Goal: Check status

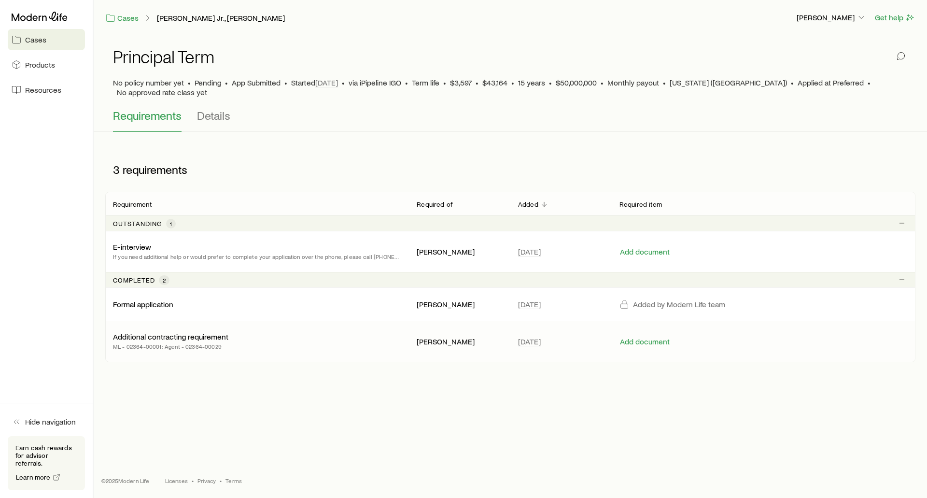
click at [249, 338] on div "Additional contracting requirement ML - 02364-00001; Agent - 02364-00029" at bounding box center [257, 341] width 288 height 19
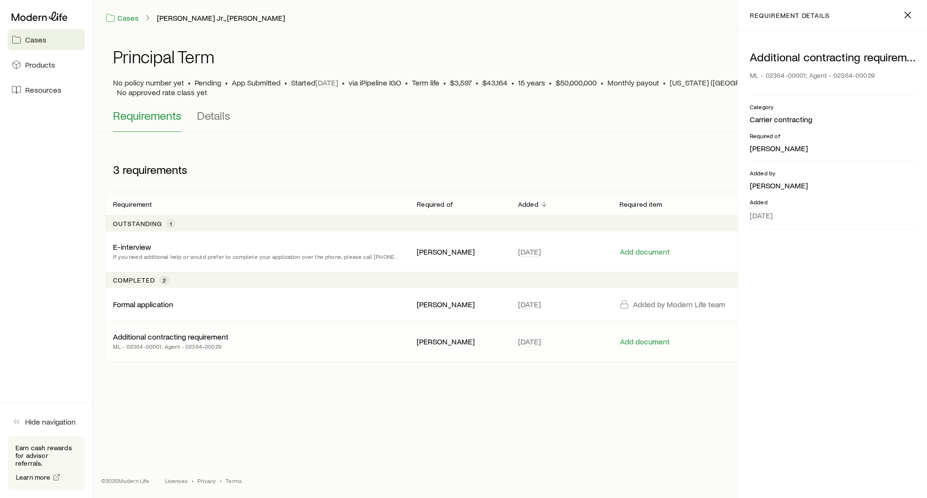
click at [249, 338] on div "Additional contracting requirement ML - 02364-00001; Agent - 02364-00029" at bounding box center [257, 341] width 288 height 19
click at [245, 257] on div "E-interview If you need additional help or would prefer to complete your applic…" at bounding box center [510, 251] width 810 height 41
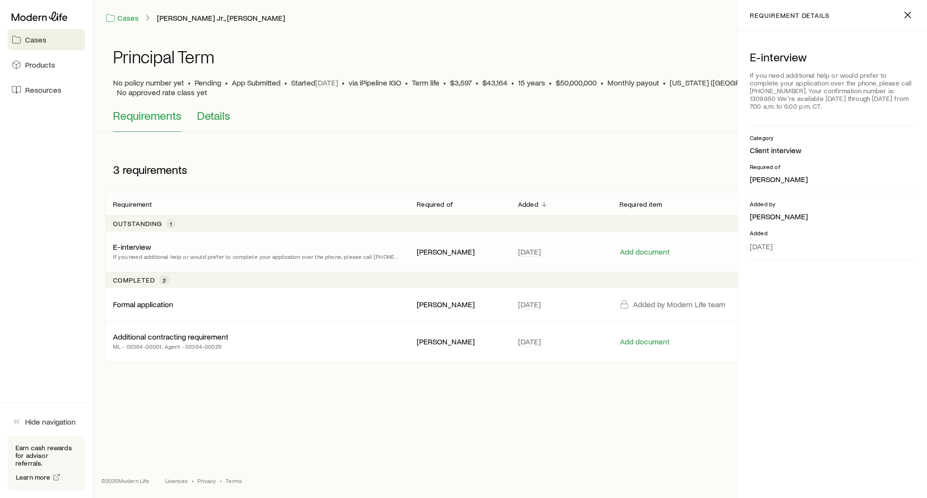
click at [213, 109] on span "Details" at bounding box center [213, 116] width 33 height 14
